Goal: Navigation & Orientation: Understand site structure

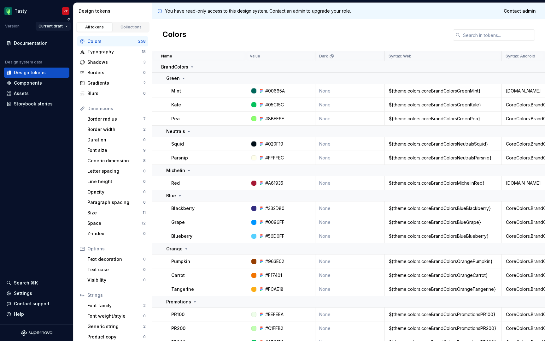
click at [58, 26] on html "Tasty VY Version Current draft Documentation Design system data Design tokens C…" at bounding box center [272, 170] width 545 height 341
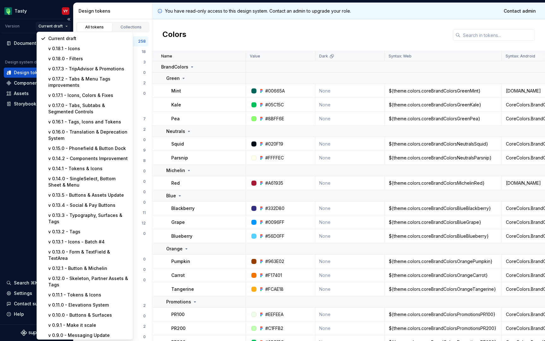
click at [15, 166] on html "Tasty VY Version Current draft Documentation Design system data Design tokens C…" at bounding box center [272, 170] width 545 height 341
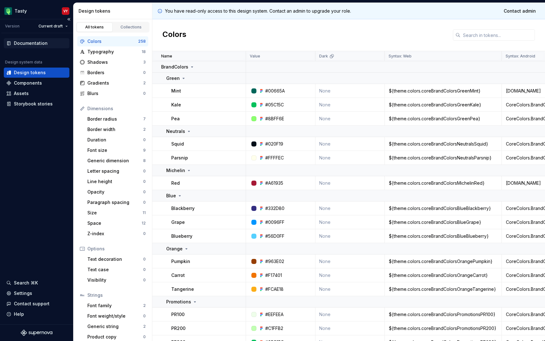
click at [33, 41] on div "Documentation" at bounding box center [31, 43] width 34 height 6
click at [26, 84] on div "Components" at bounding box center [28, 83] width 28 height 6
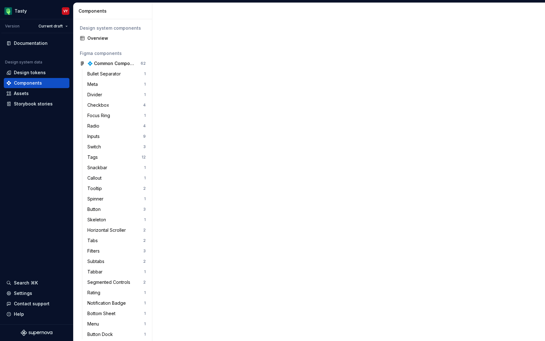
scroll to position [93, 0]
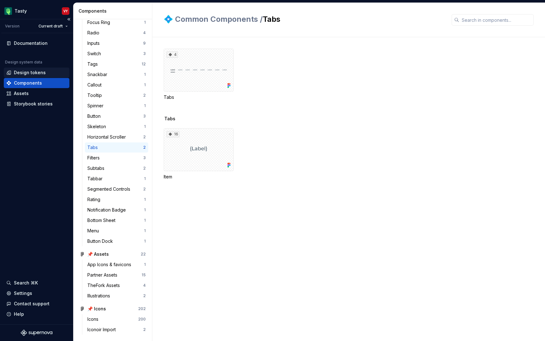
click at [38, 72] on div "Design tokens" at bounding box center [30, 72] width 32 height 6
